Goal: Information Seeking & Learning: Check status

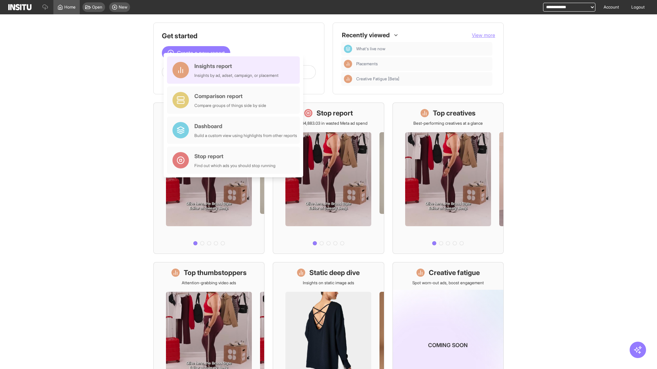
click at [235, 70] on div "Insights report Insights by ad, adset, campaign, or placement" at bounding box center [236, 70] width 84 height 16
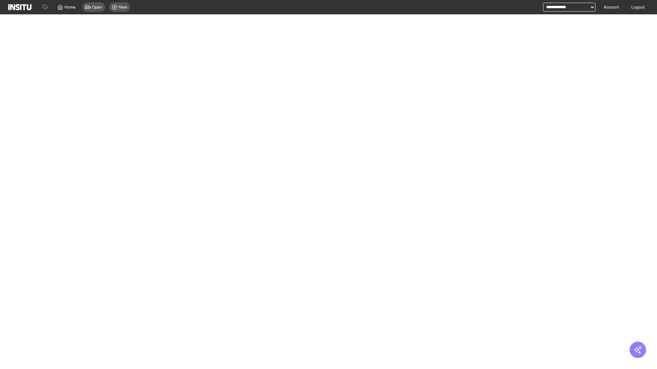
select select "**"
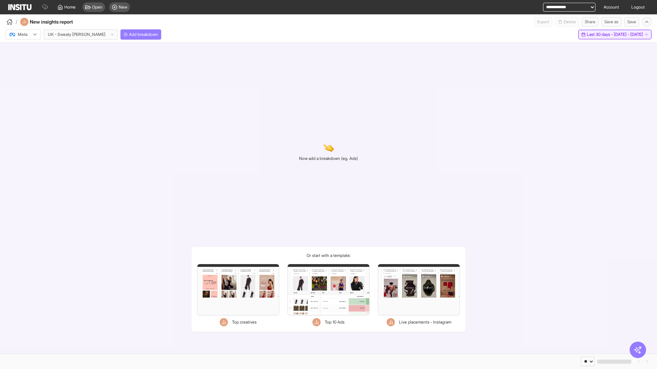
click at [599, 35] on span "Last 30 days - [DATE] - [DATE]" at bounding box center [615, 34] width 56 height 5
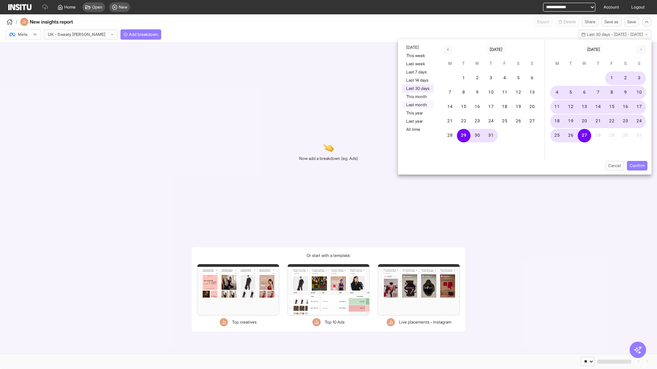
click at [417, 105] on button "Last month" at bounding box center [417, 105] width 31 height 8
